Goal: Check status: Check status

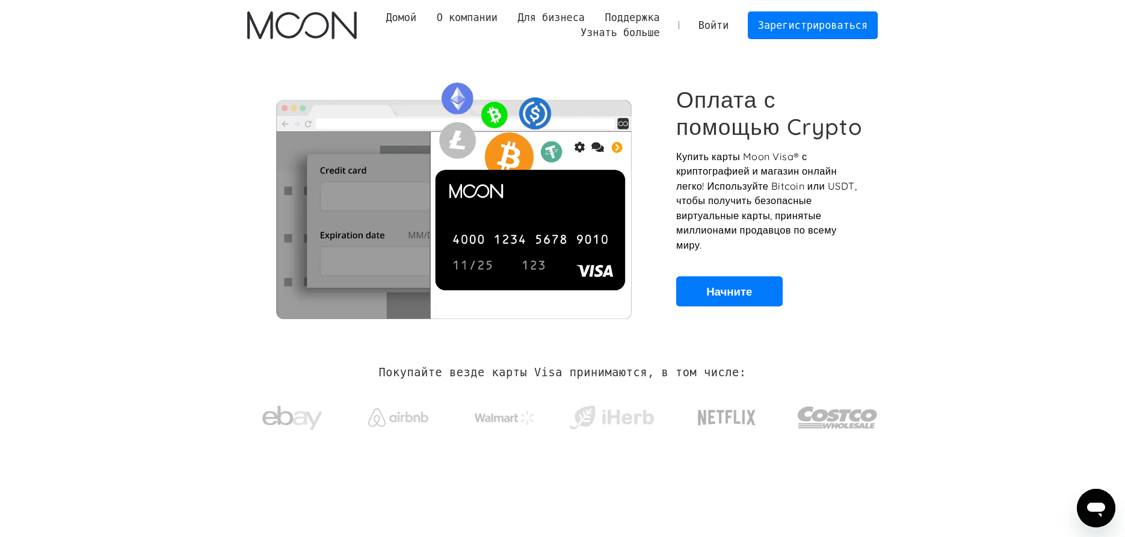
click at [723, 33] on link "Войти" at bounding box center [713, 25] width 51 height 26
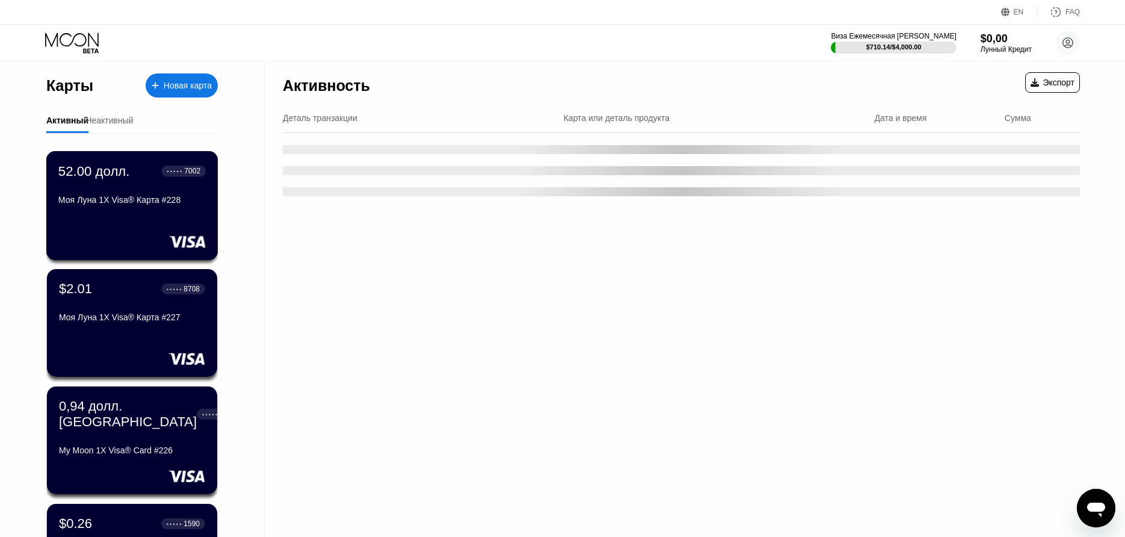
click at [185, 205] on div "Моя Луна 1X Visa® Карта #228" at bounding box center [131, 200] width 147 height 10
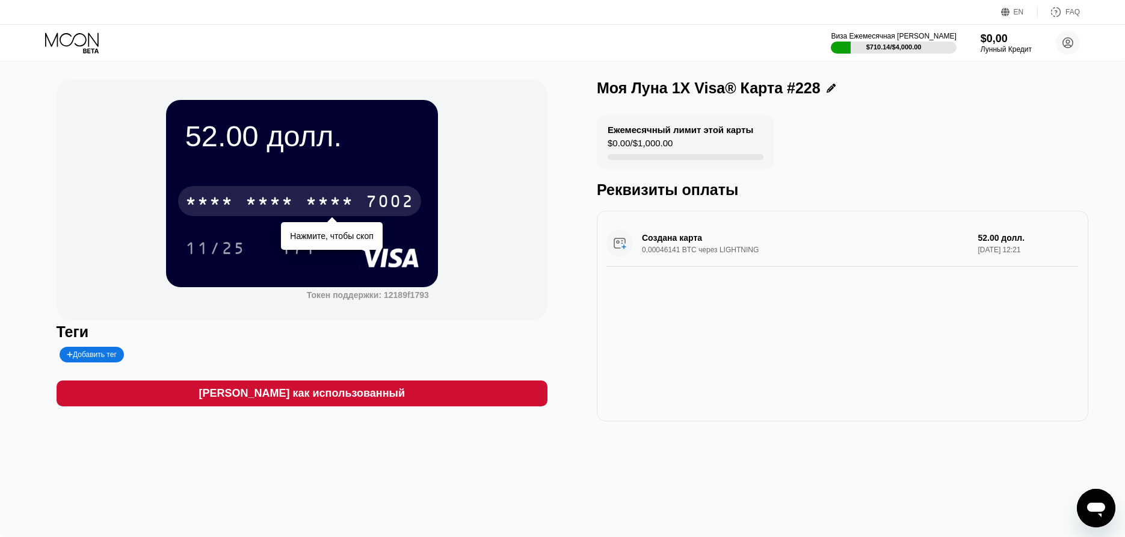
click at [270, 209] on div "****" at bounding box center [270, 202] width 48 height 19
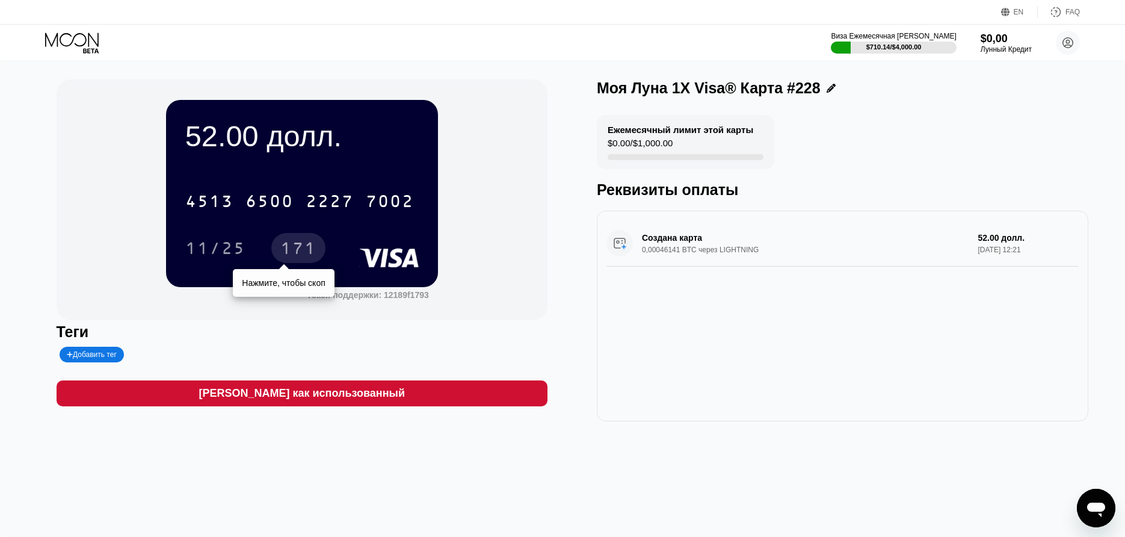
click at [295, 246] on div "171" at bounding box center [298, 249] width 36 height 19
